Goal: Complete application form

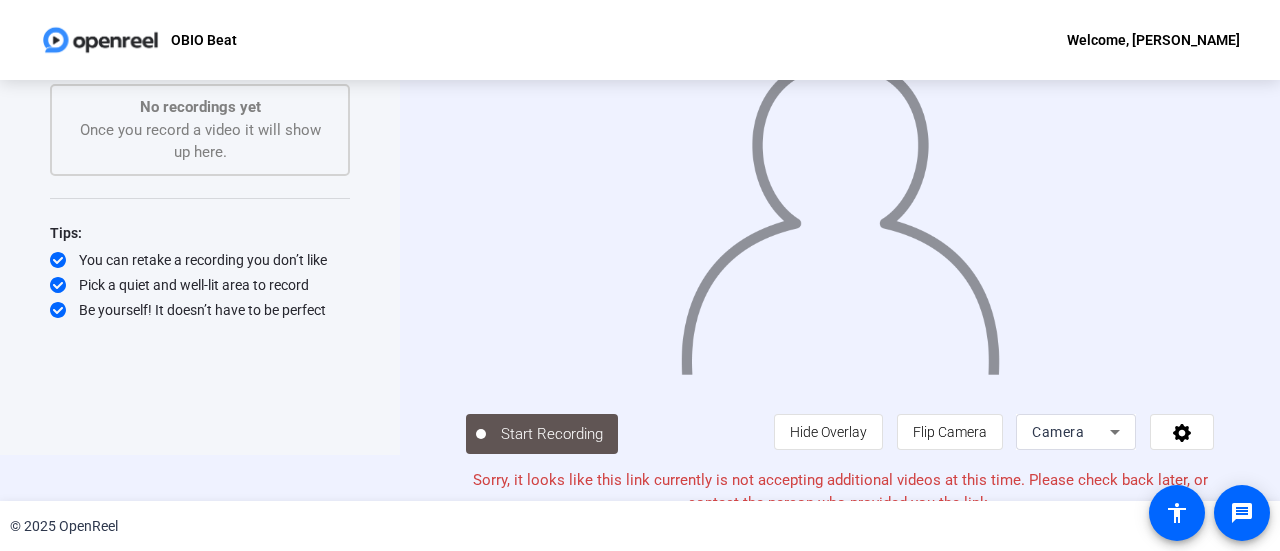
scroll to position [56, 0]
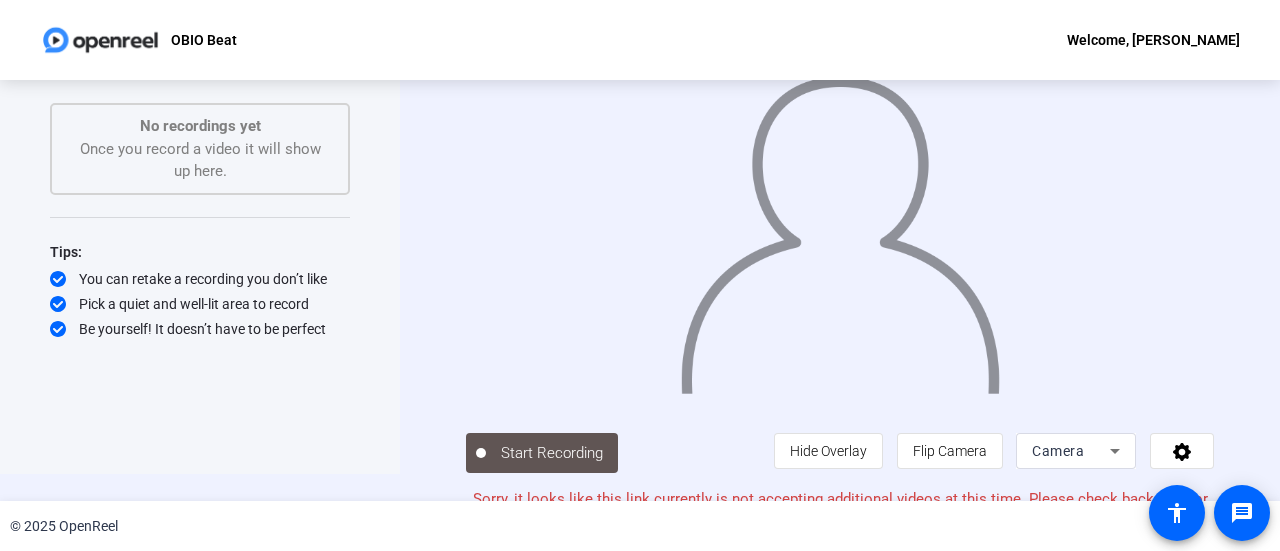
scroll to position [56, 0]
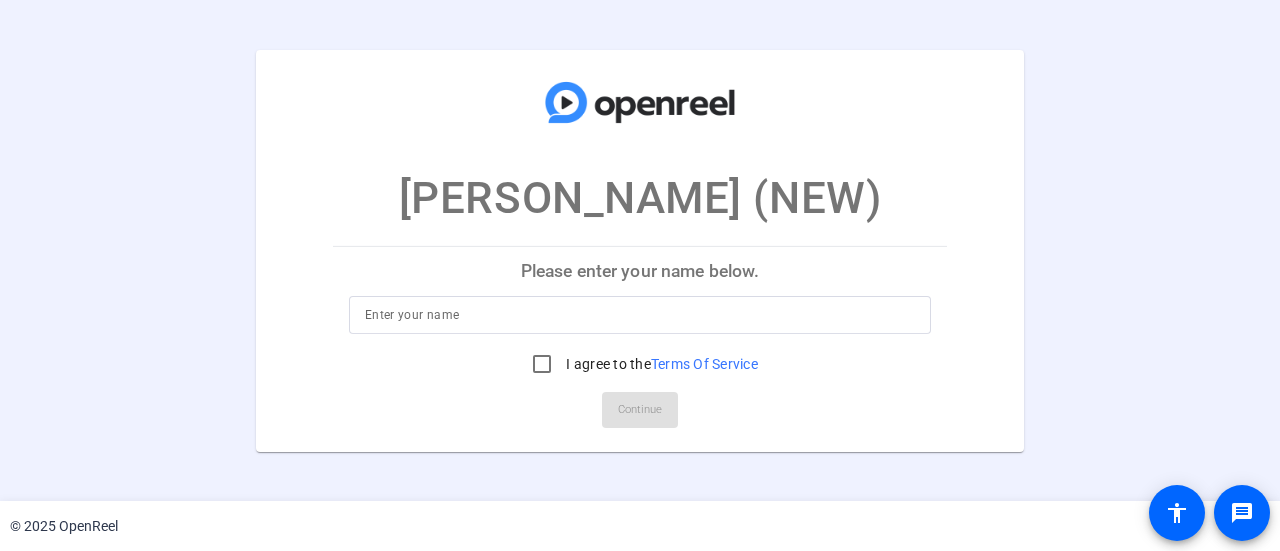
click at [735, 347] on div "I agree to the Terms Of Service" at bounding box center [640, 364] width 236 height 40
click at [728, 313] on input at bounding box center [640, 315] width 550 height 24
type input "Andrew Taylor"
click at [535, 365] on input "I agree to the Terms Of Service" at bounding box center [542, 364] width 40 height 40
checkbox input "true"
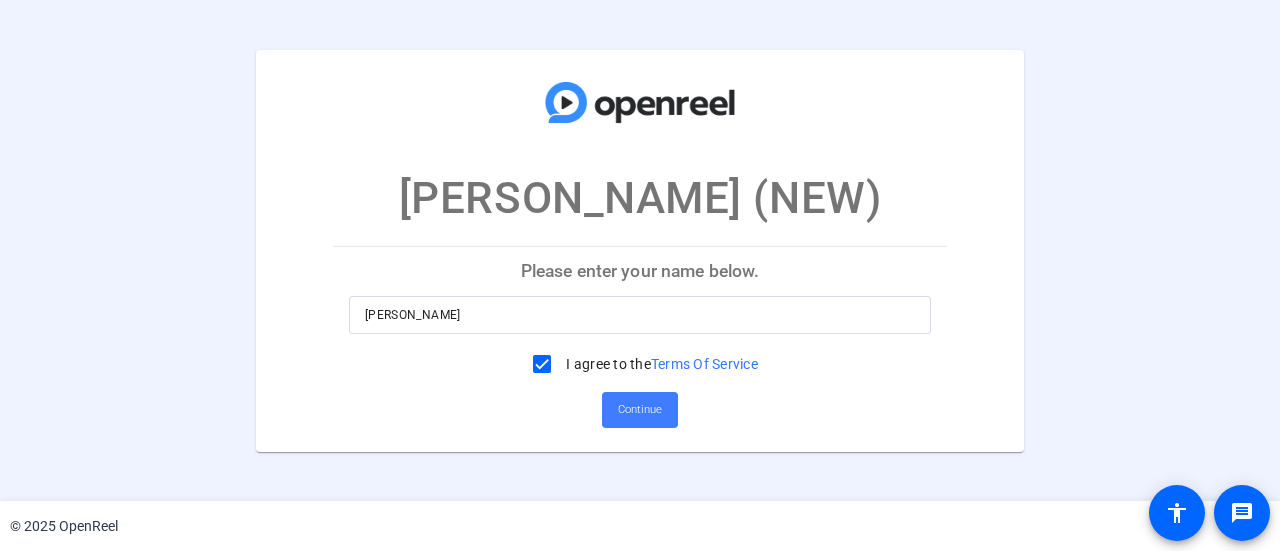
click at [641, 417] on span "Continue" at bounding box center [640, 410] width 44 height 30
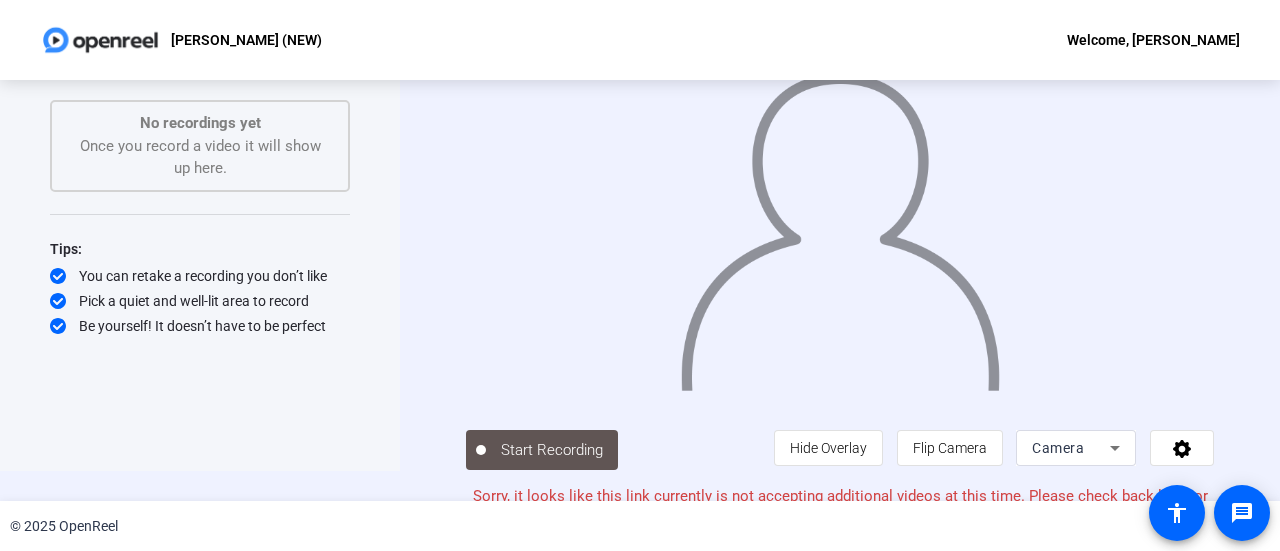
scroll to position [56, 0]
